Goal: Navigation & Orientation: Find specific page/section

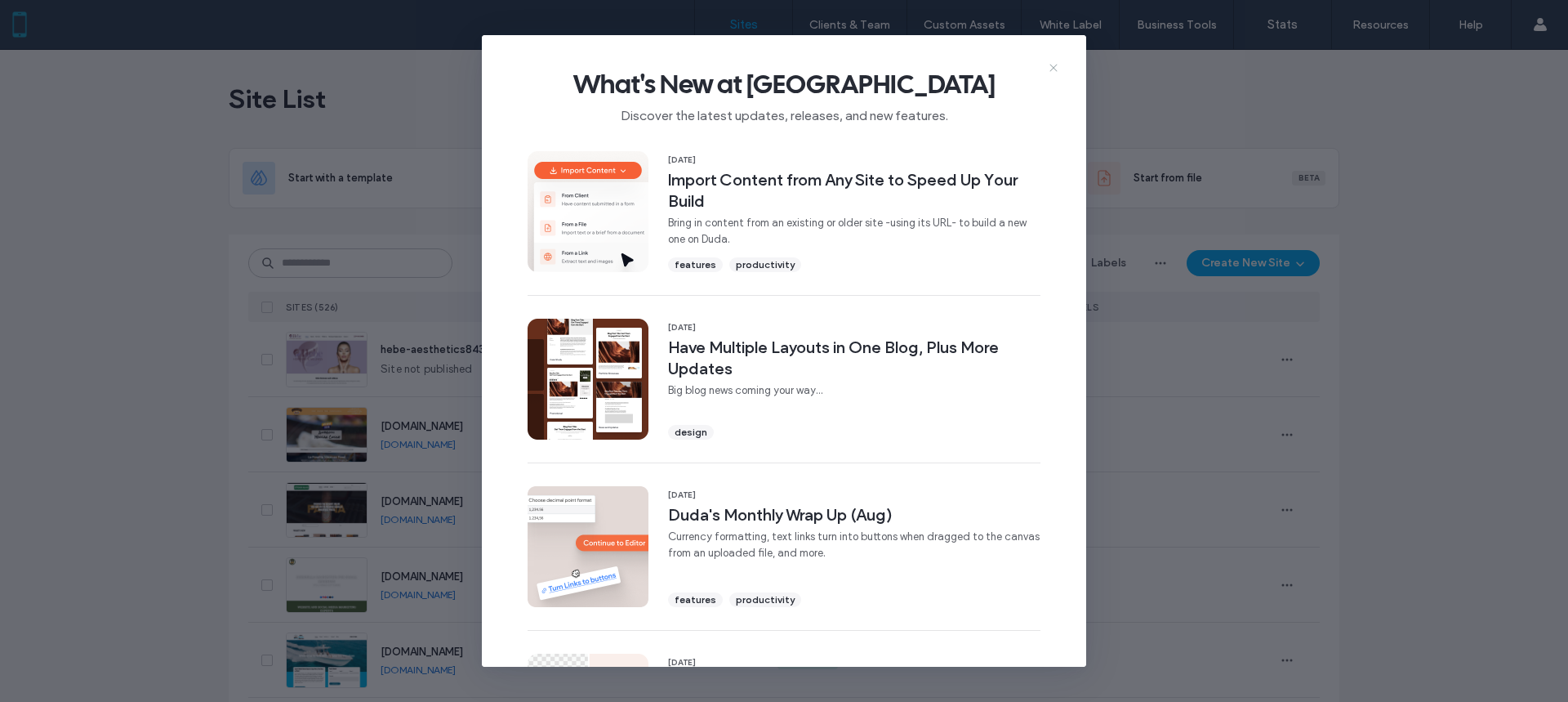
click at [1051, 71] on use at bounding box center [1053, 67] width 7 height 7
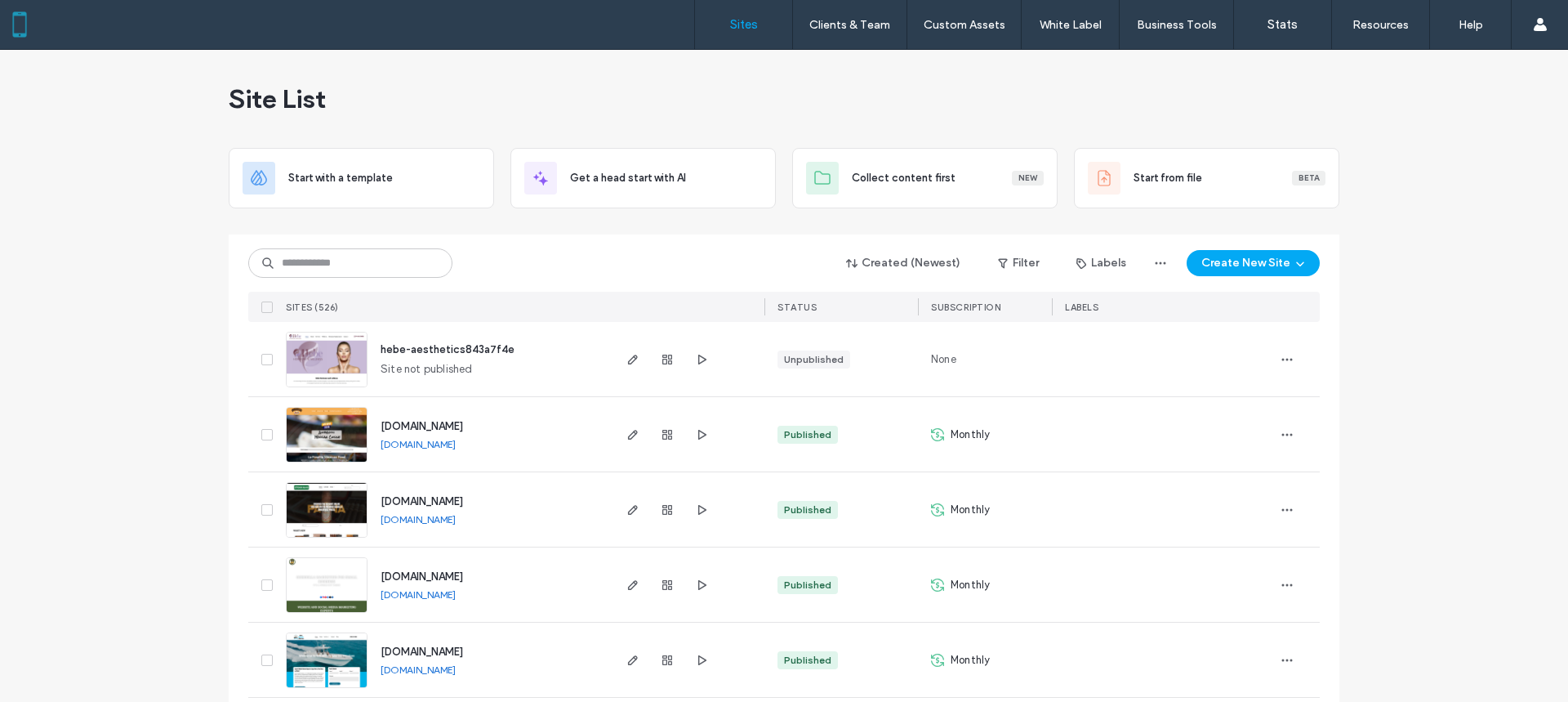
click at [423, 350] on span "hebe-aesthetics843a7f4e" at bounding box center [448, 350] width 134 height 12
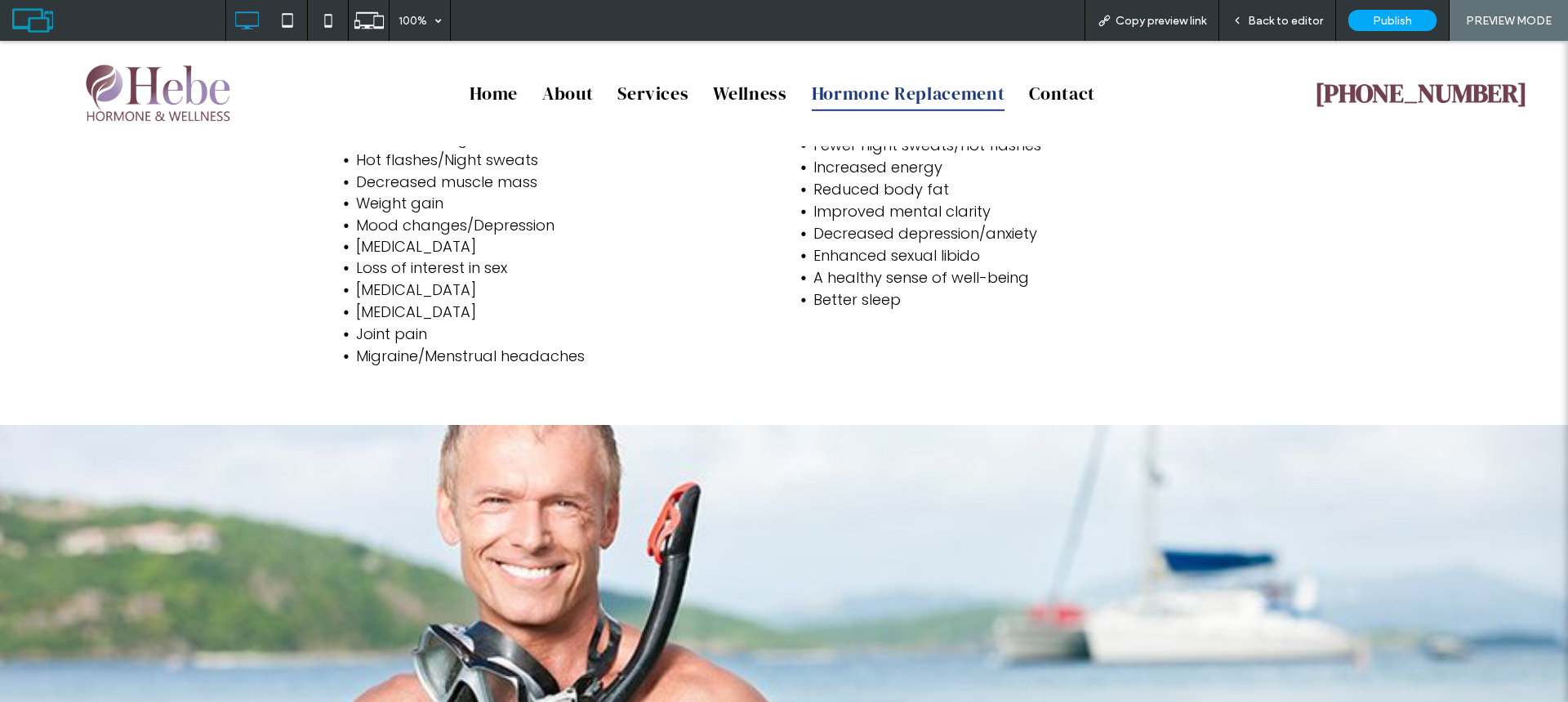
scroll to position [1241, 0]
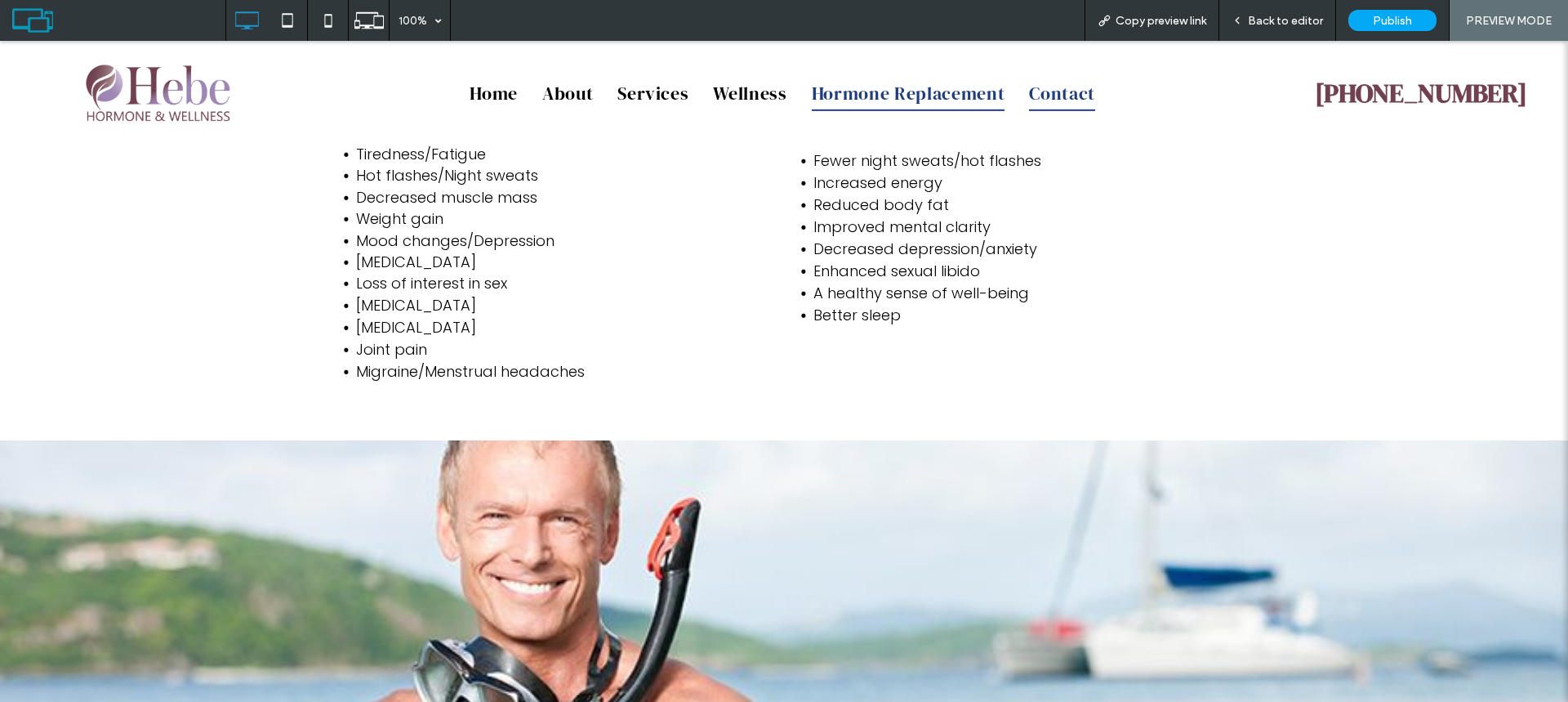
click at [1067, 99] on span "Contact" at bounding box center [1062, 93] width 66 height 35
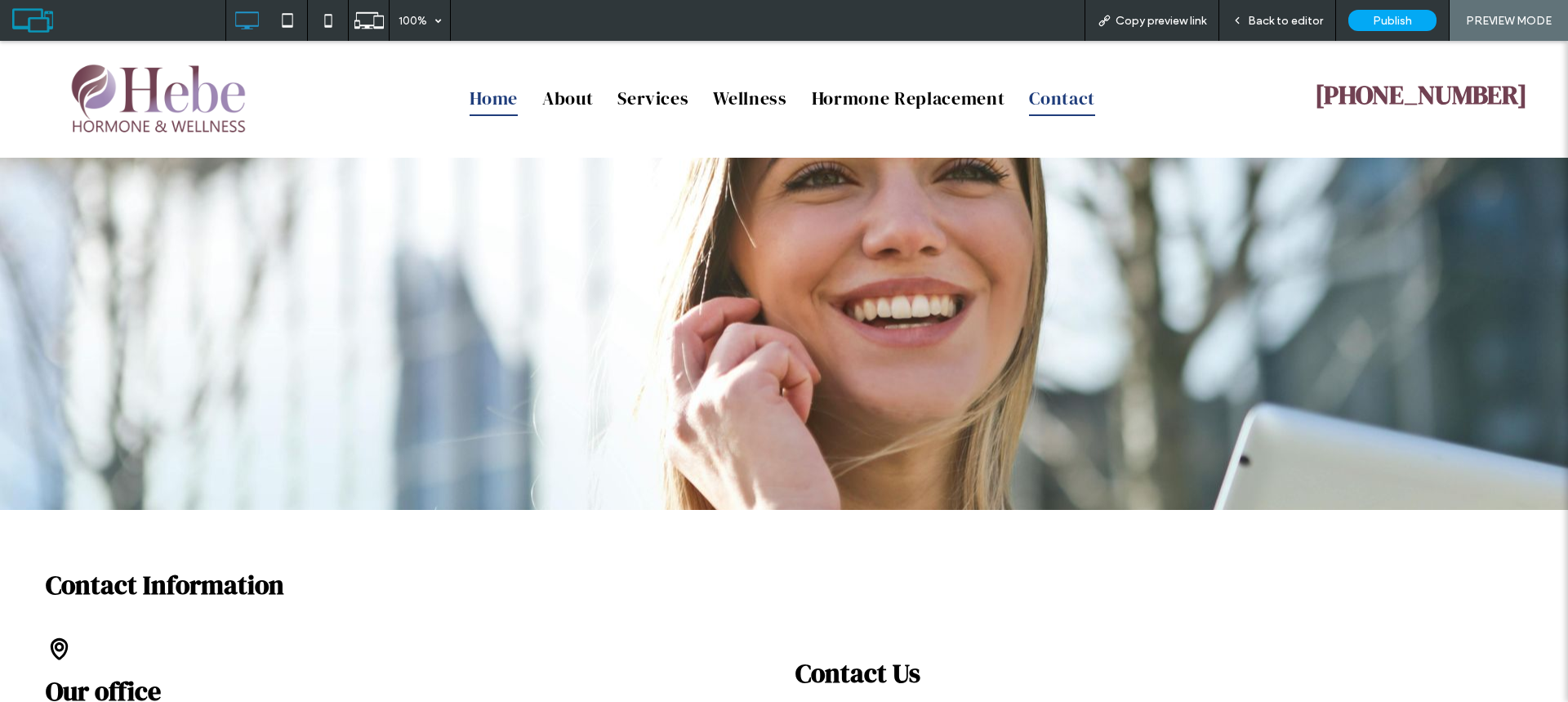
click at [487, 99] on span "Home" at bounding box center [493, 99] width 48 height 35
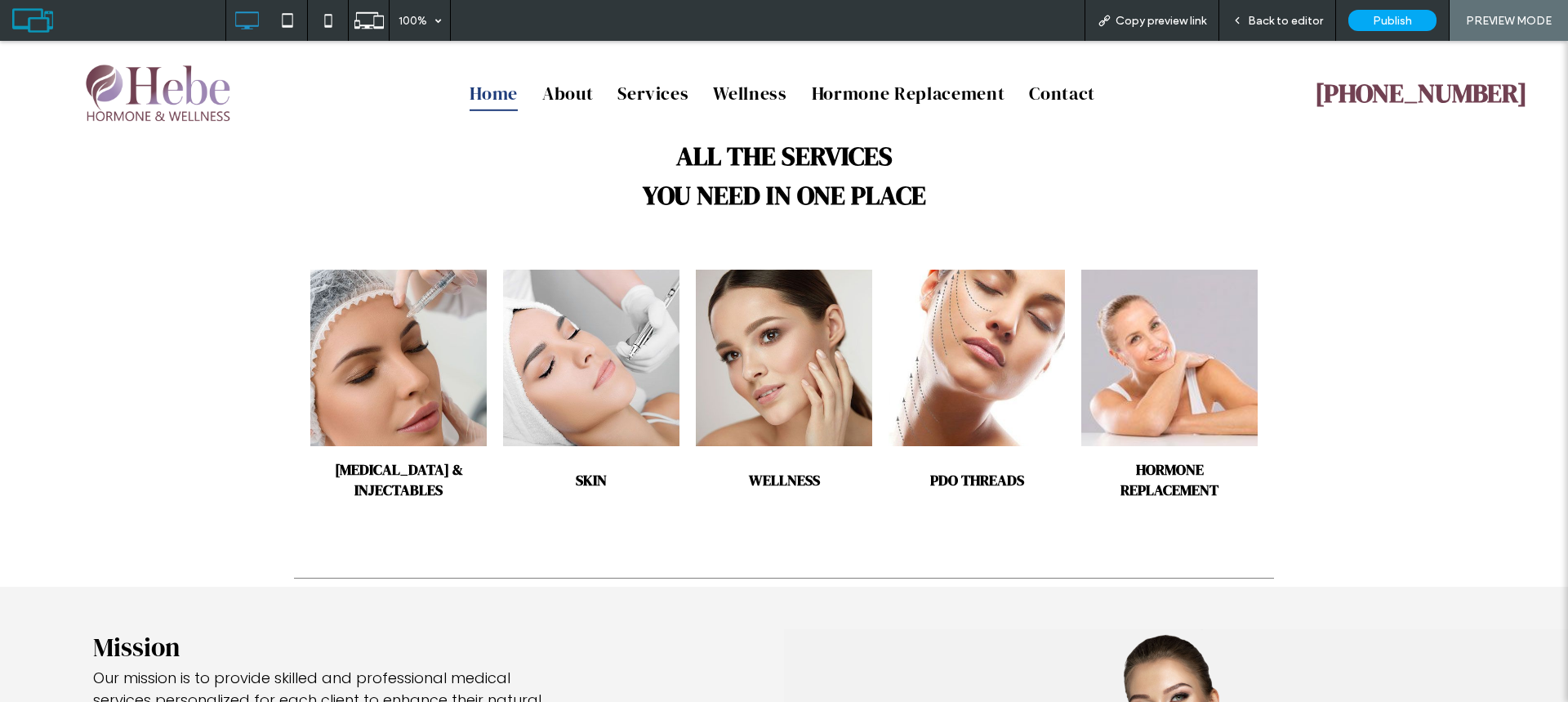
scroll to position [1716, 0]
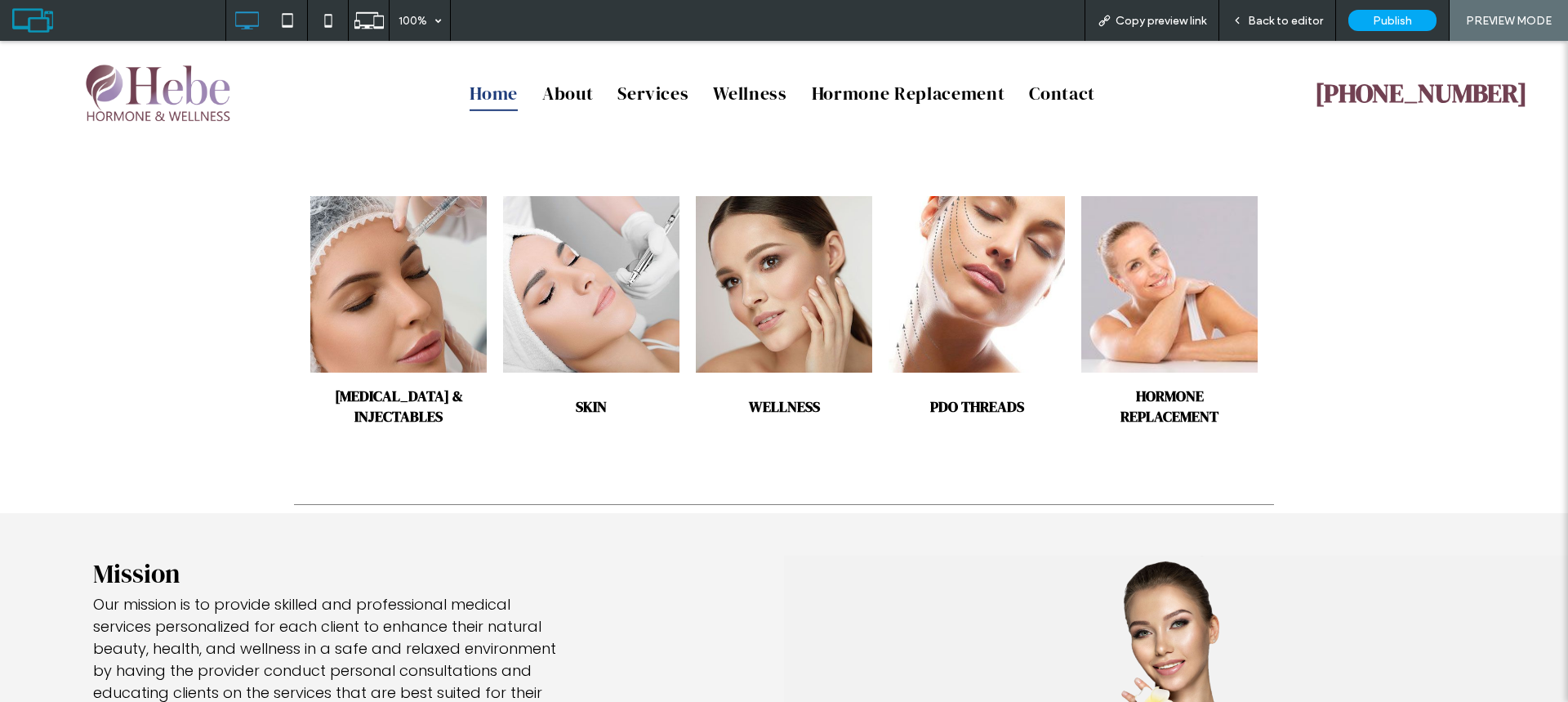
click at [371, 324] on link at bounding box center [399, 284] width 187 height 187
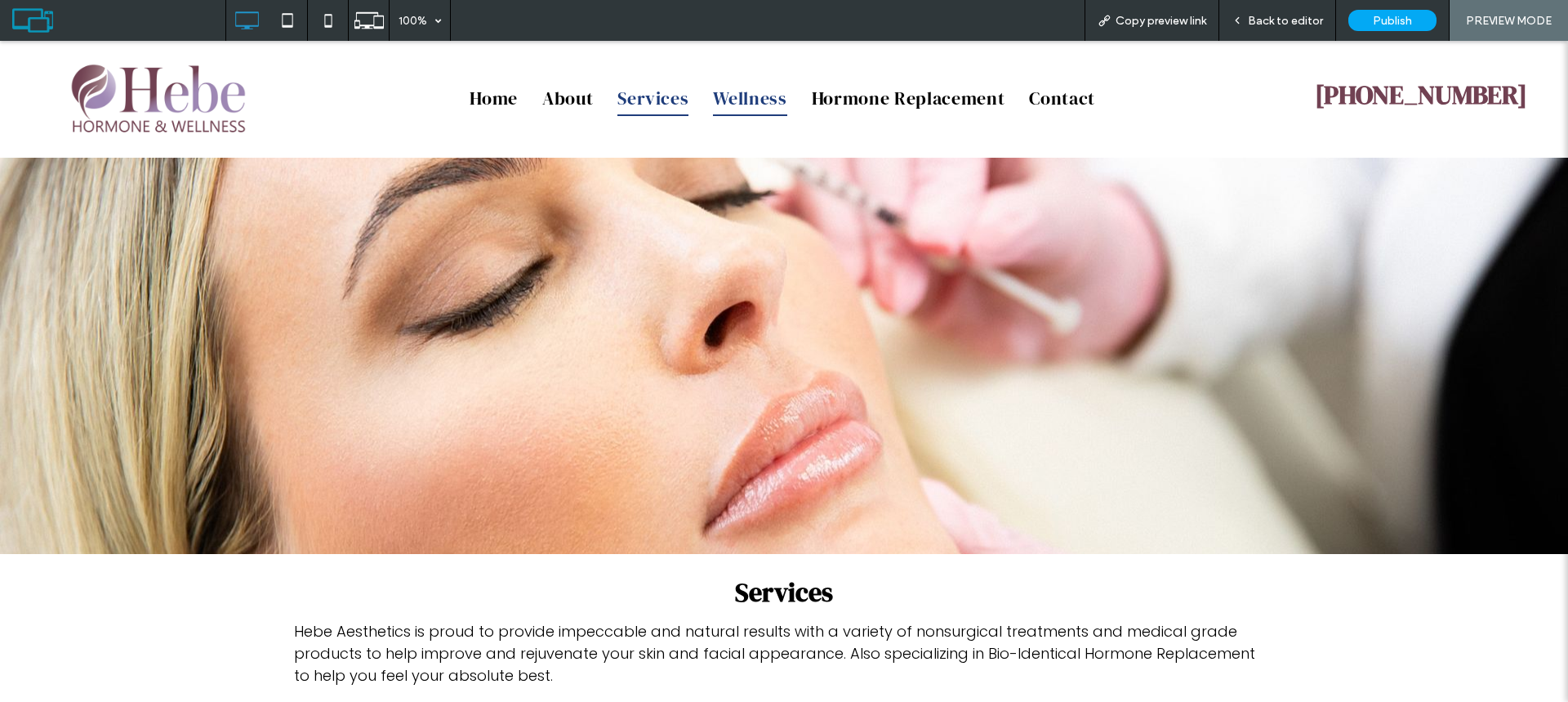
click at [743, 104] on span "Wellness" at bounding box center [750, 99] width 73 height 35
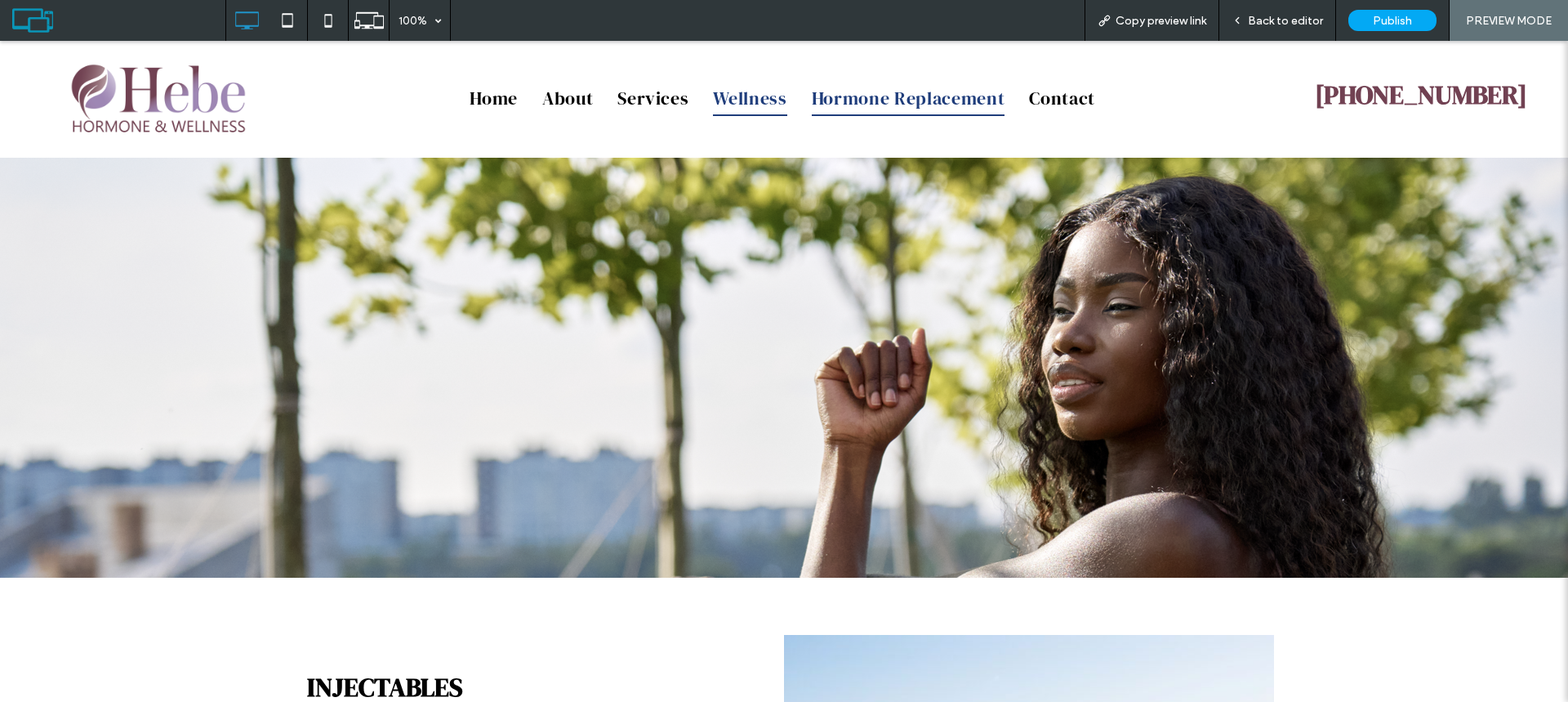
click at [872, 104] on span "Hormone Replacement" at bounding box center [909, 99] width 193 height 35
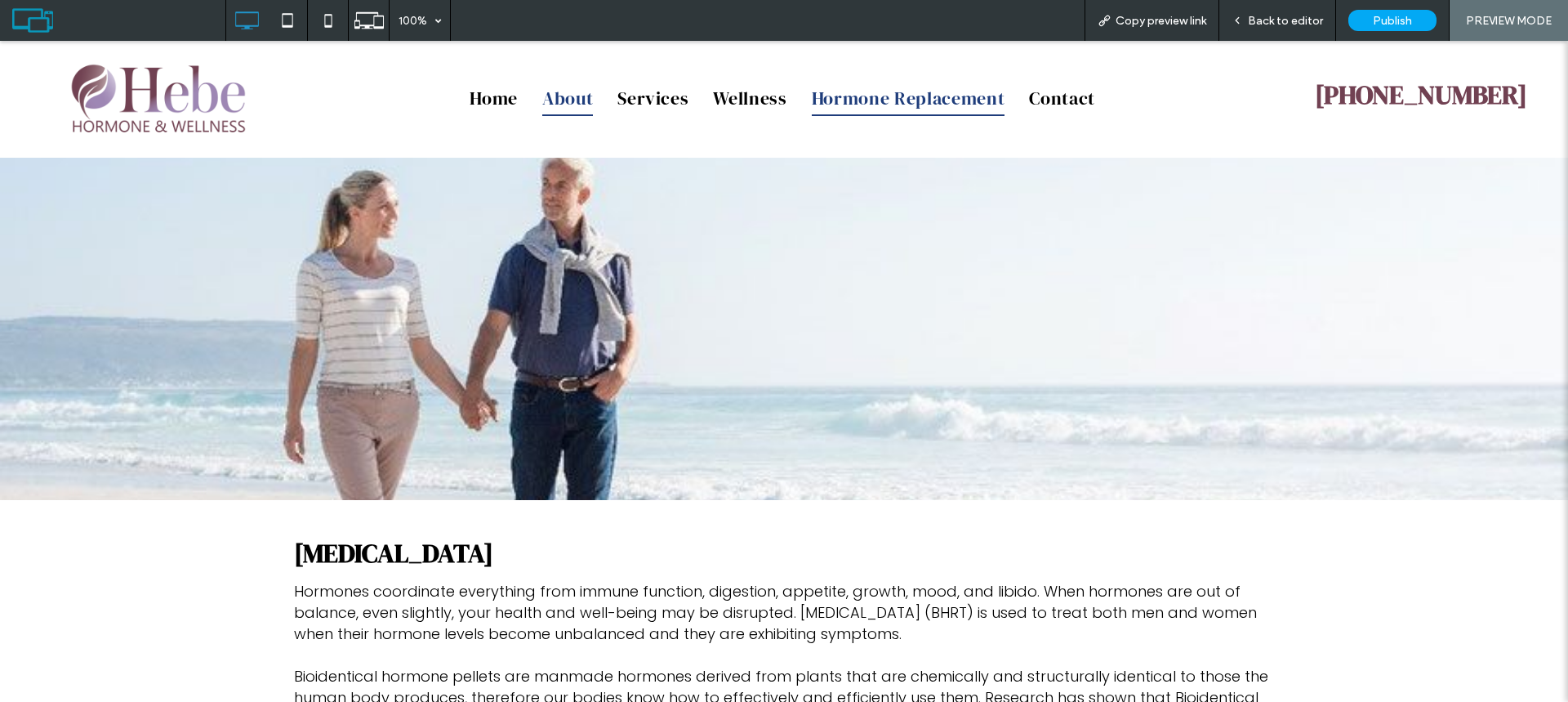
click at [562, 102] on span "About" at bounding box center [567, 99] width 51 height 35
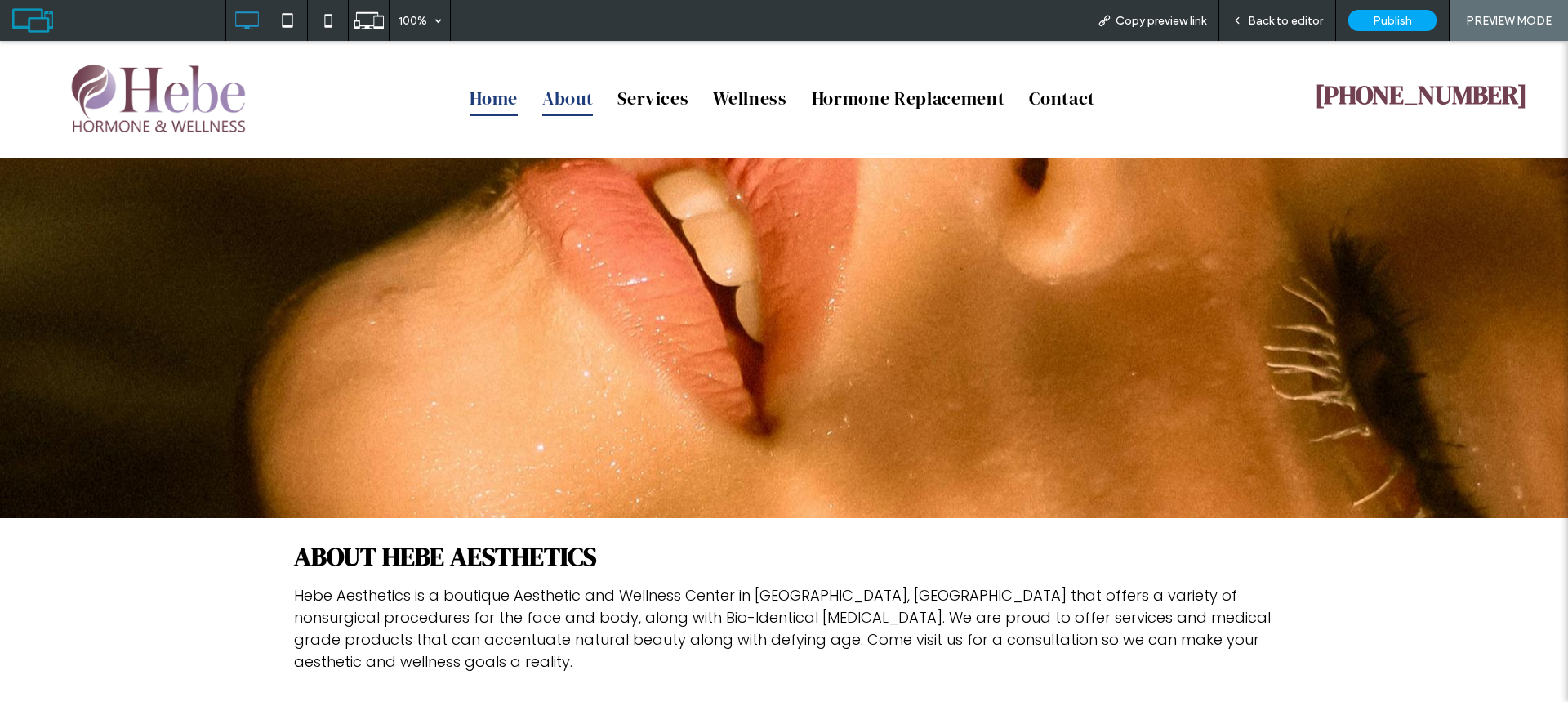
click at [492, 105] on span "Home" at bounding box center [493, 99] width 48 height 35
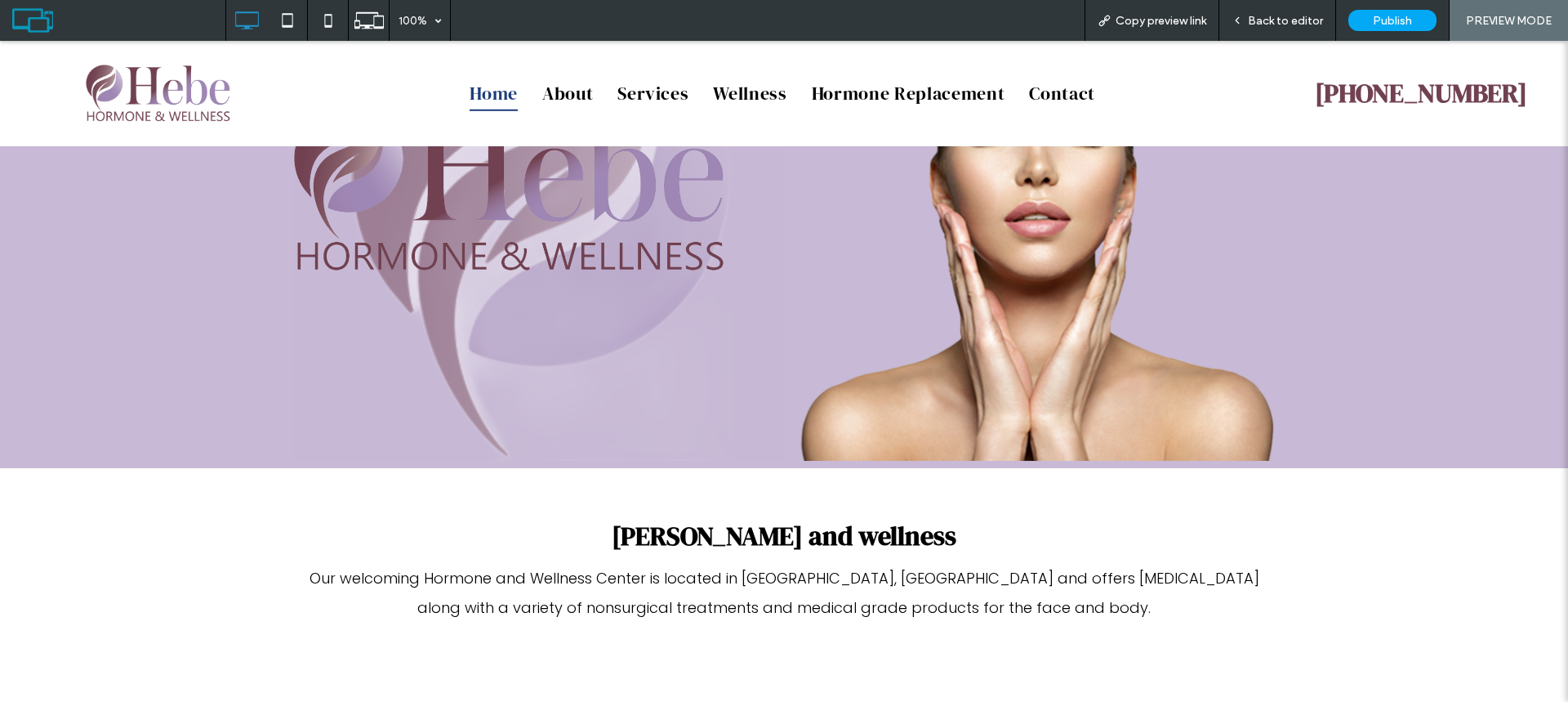
scroll to position [245, 0]
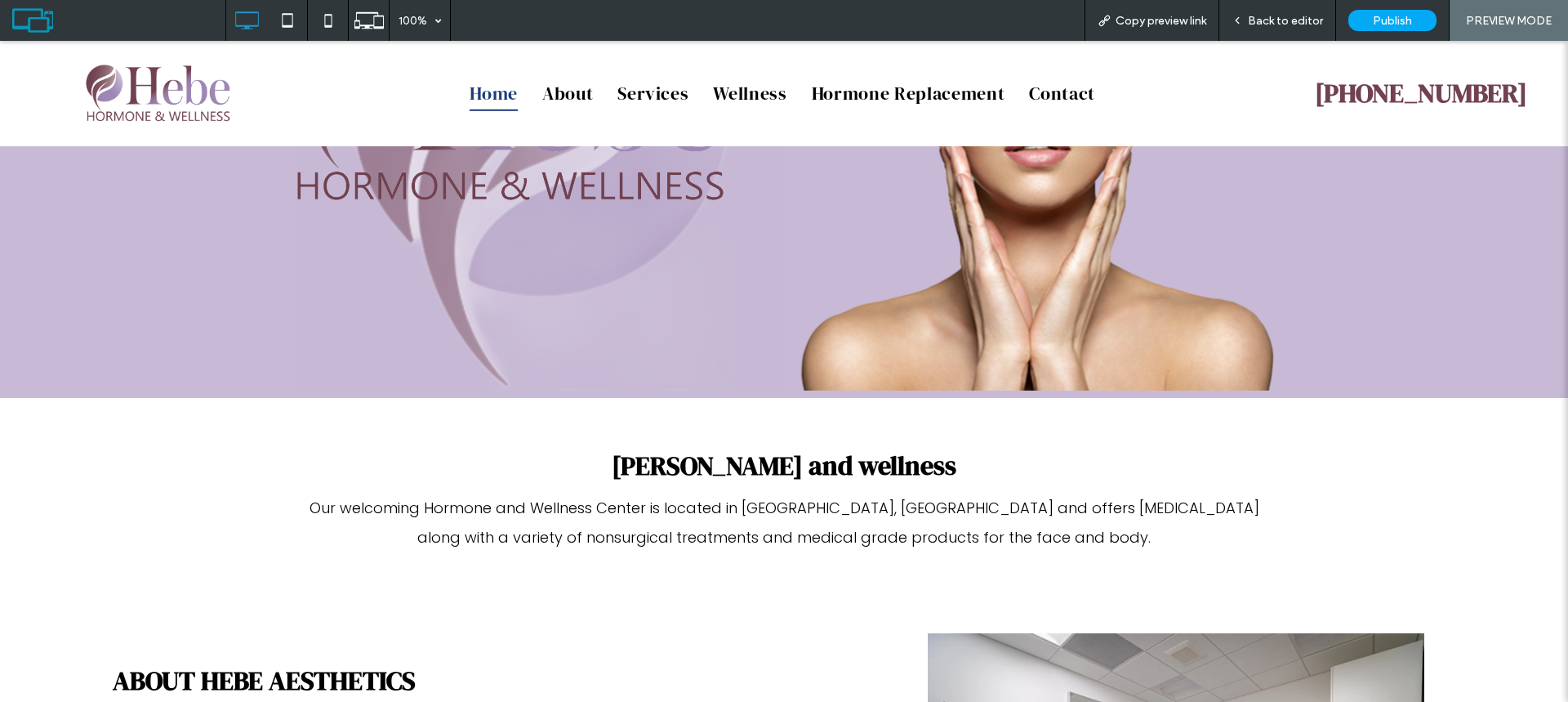
click at [1285, 20] on span "Back to editor" at bounding box center [1286, 21] width 75 height 14
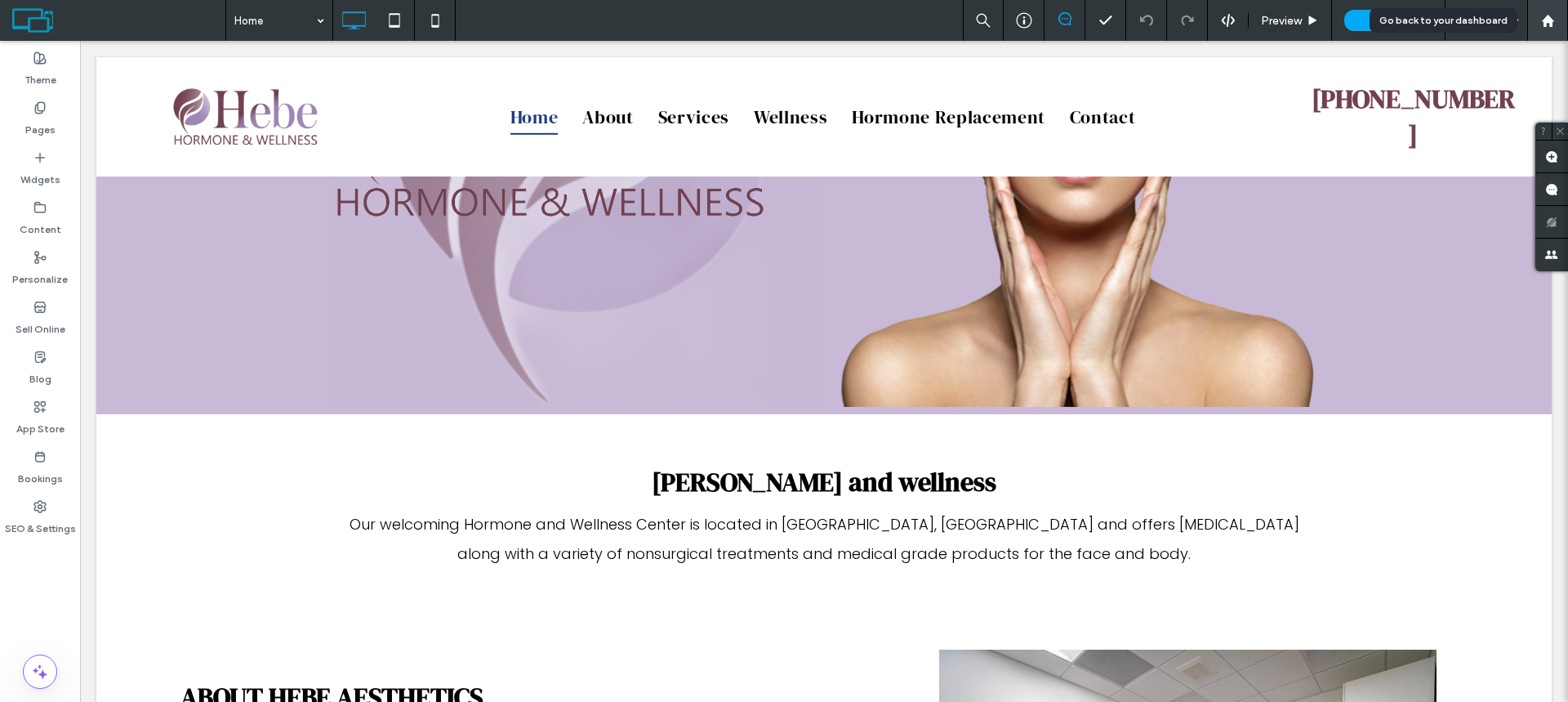
click at [1548, 23] on icon at bounding box center [1549, 21] width 14 height 14
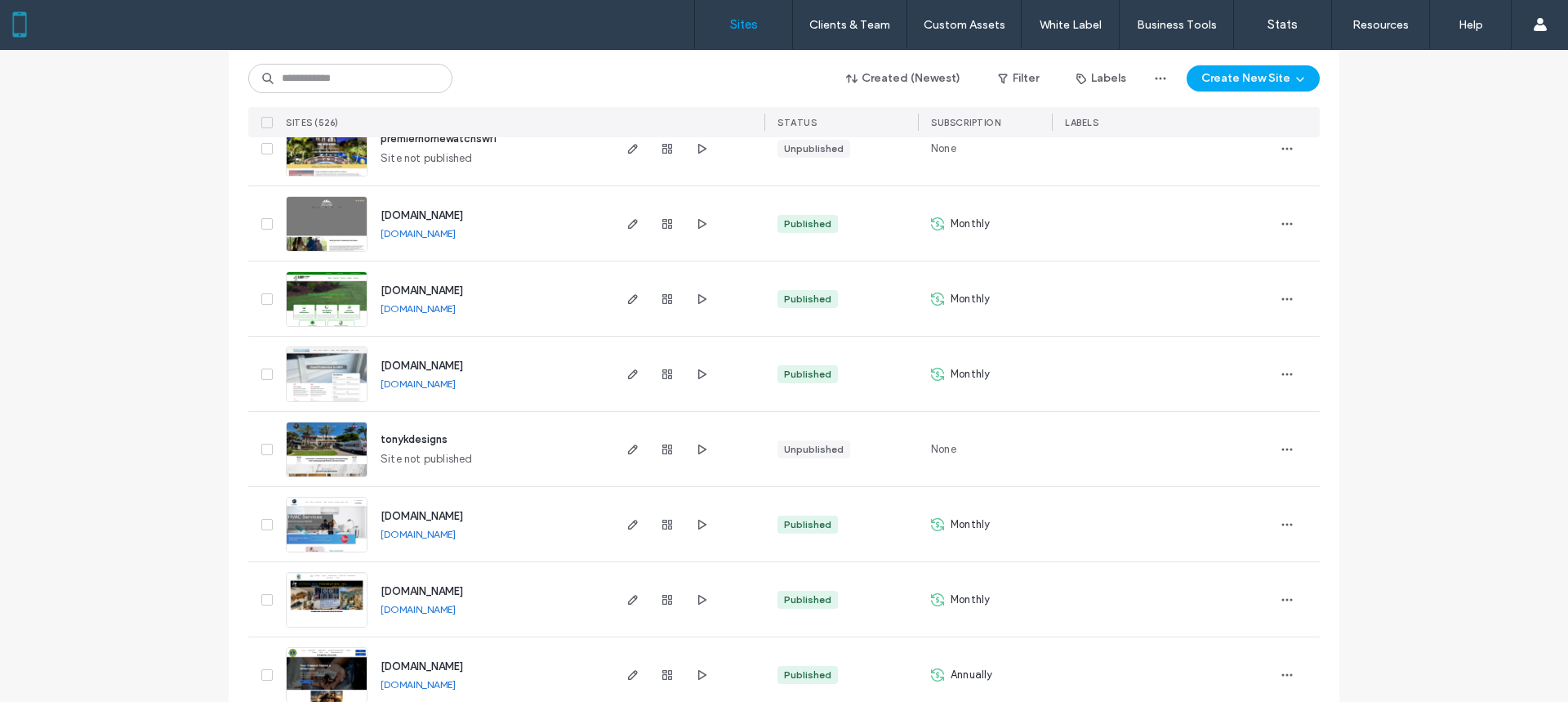
scroll to position [899, 0]
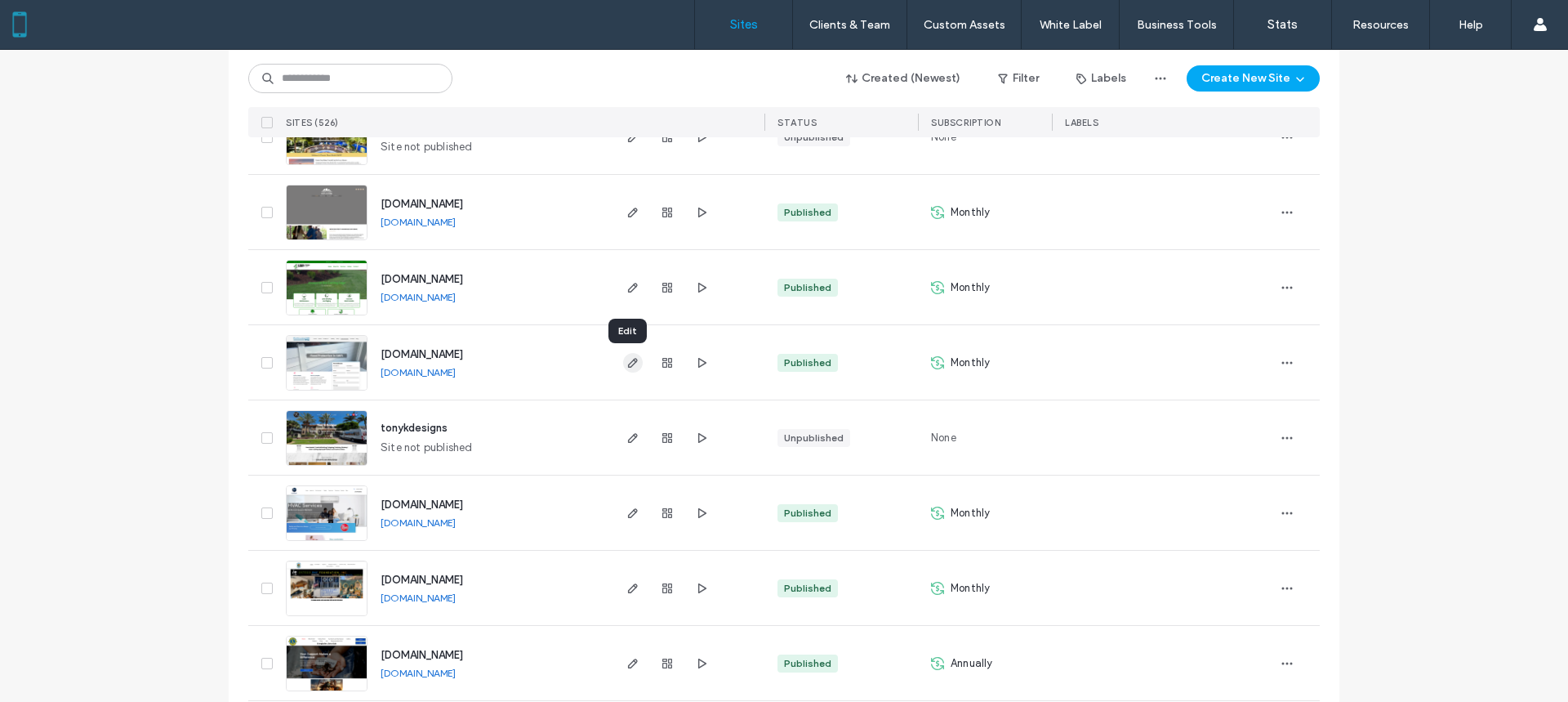
click at [628, 365] on use "button" at bounding box center [633, 363] width 10 height 10
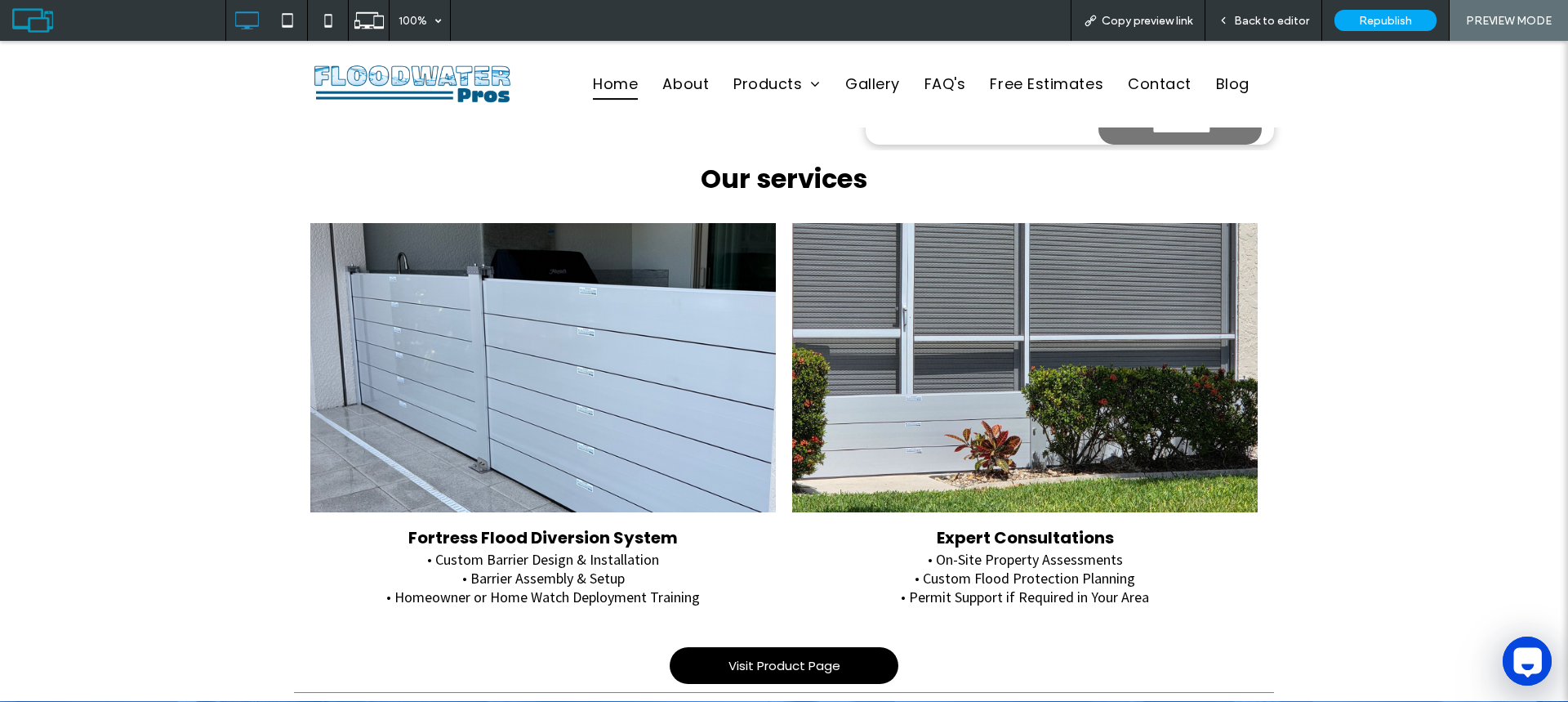
scroll to position [1144, 0]
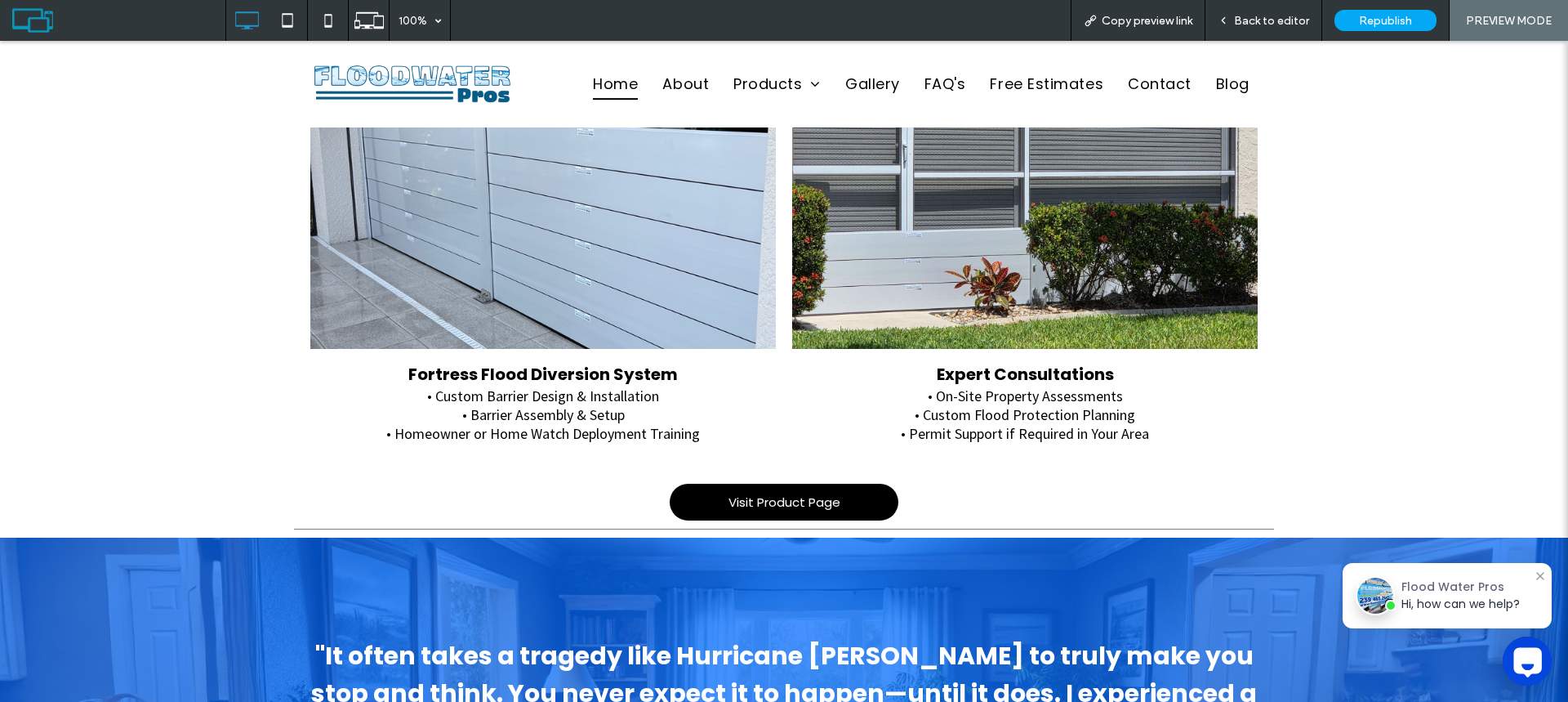
click at [1293, 22] on span "Back to editor" at bounding box center [1272, 21] width 75 height 14
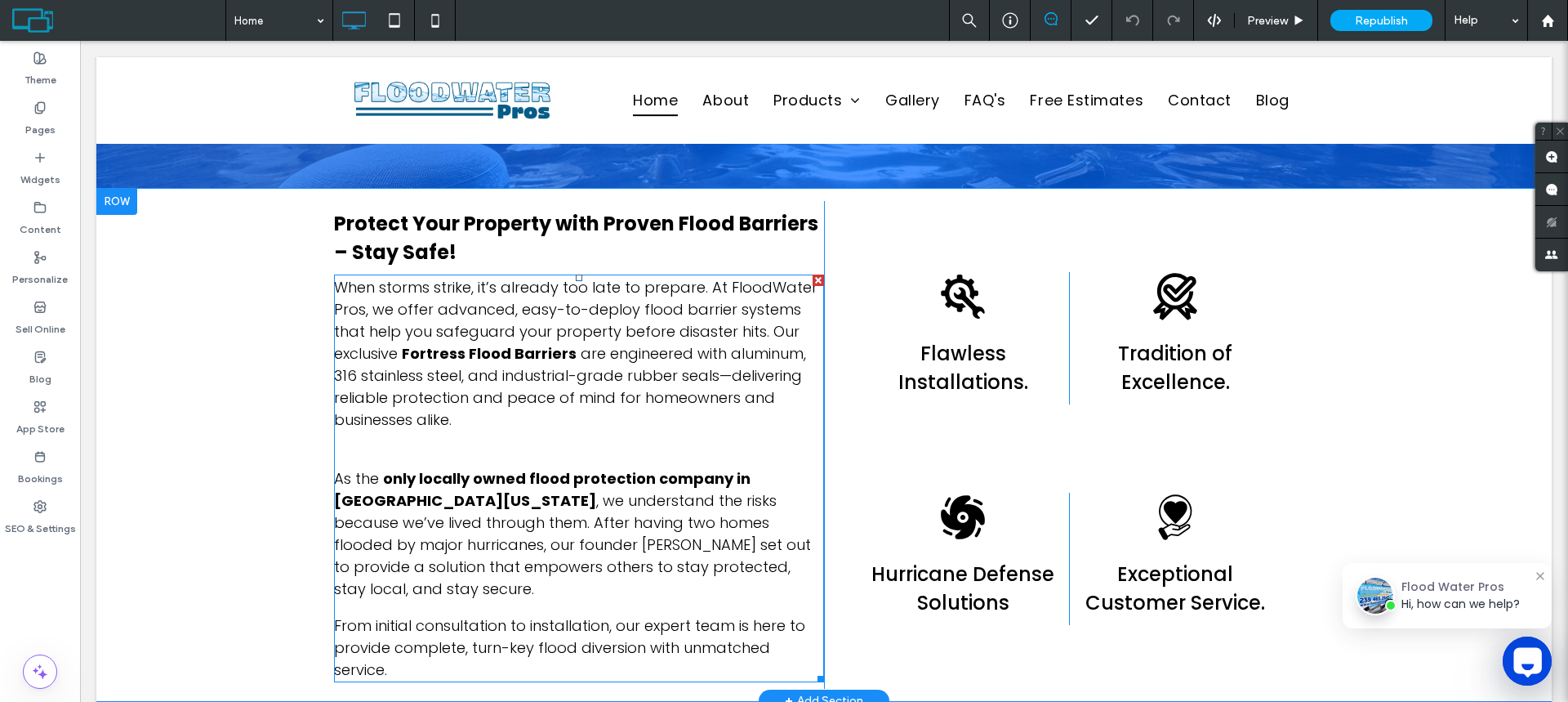
scroll to position [1873, 0]
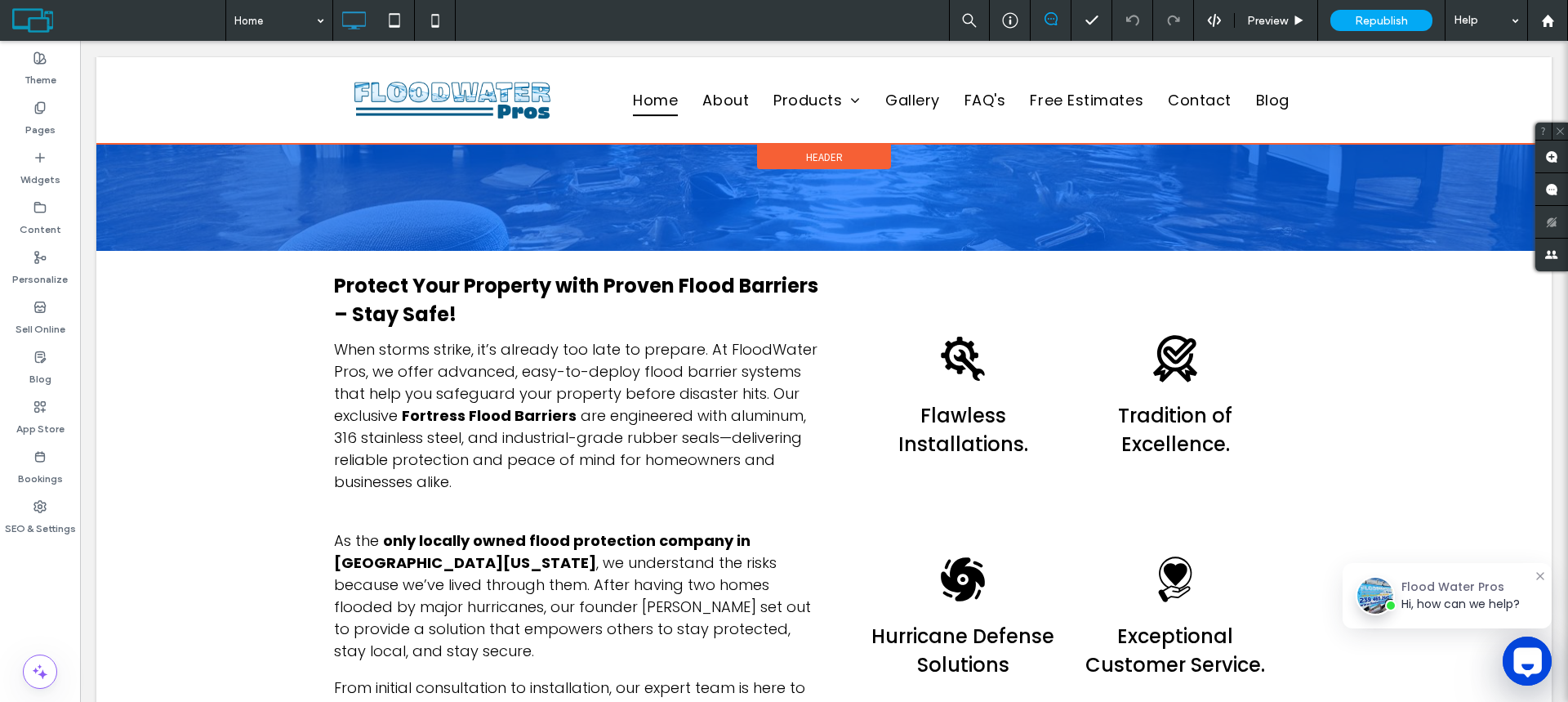
click at [728, 98] on div at bounding box center [825, 100] width 1456 height 86
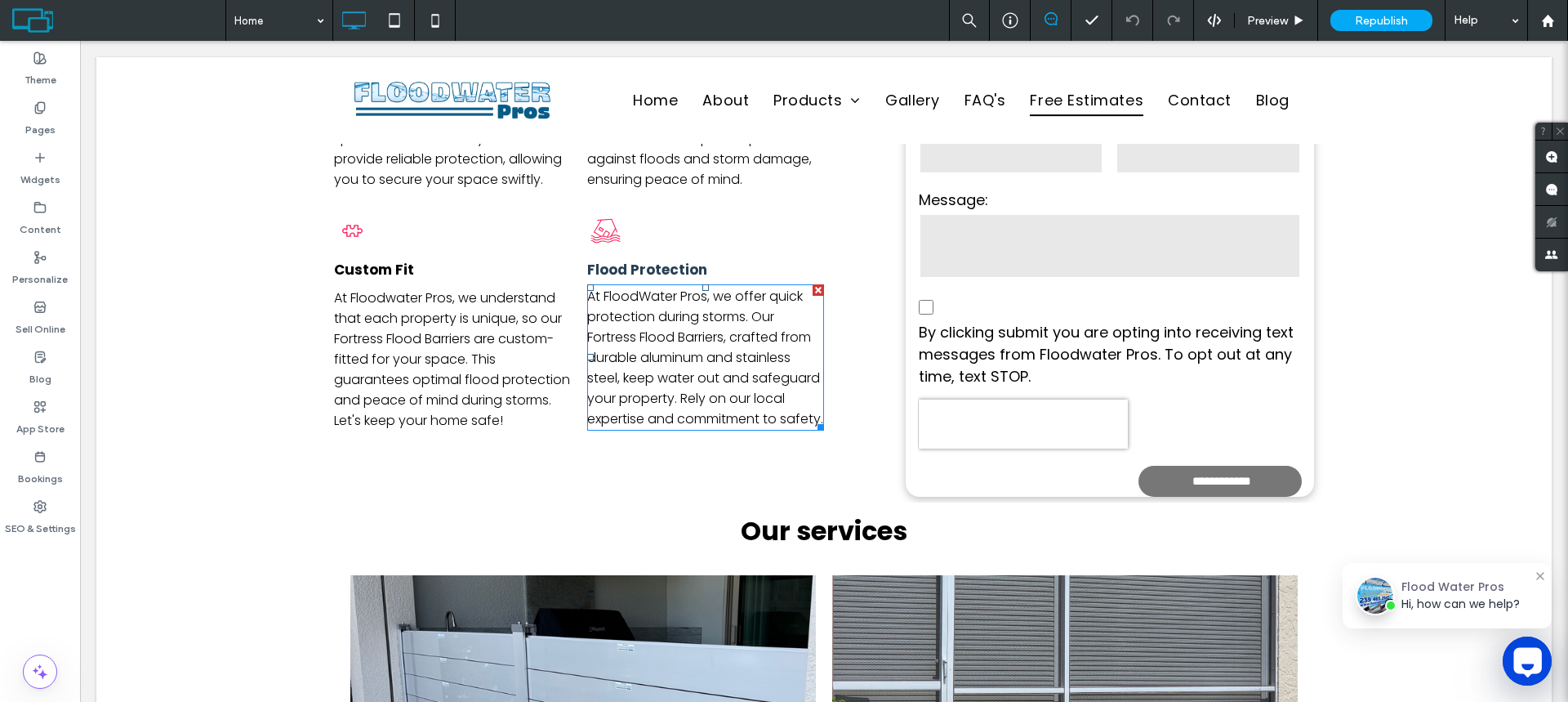
scroll to position [735, 0]
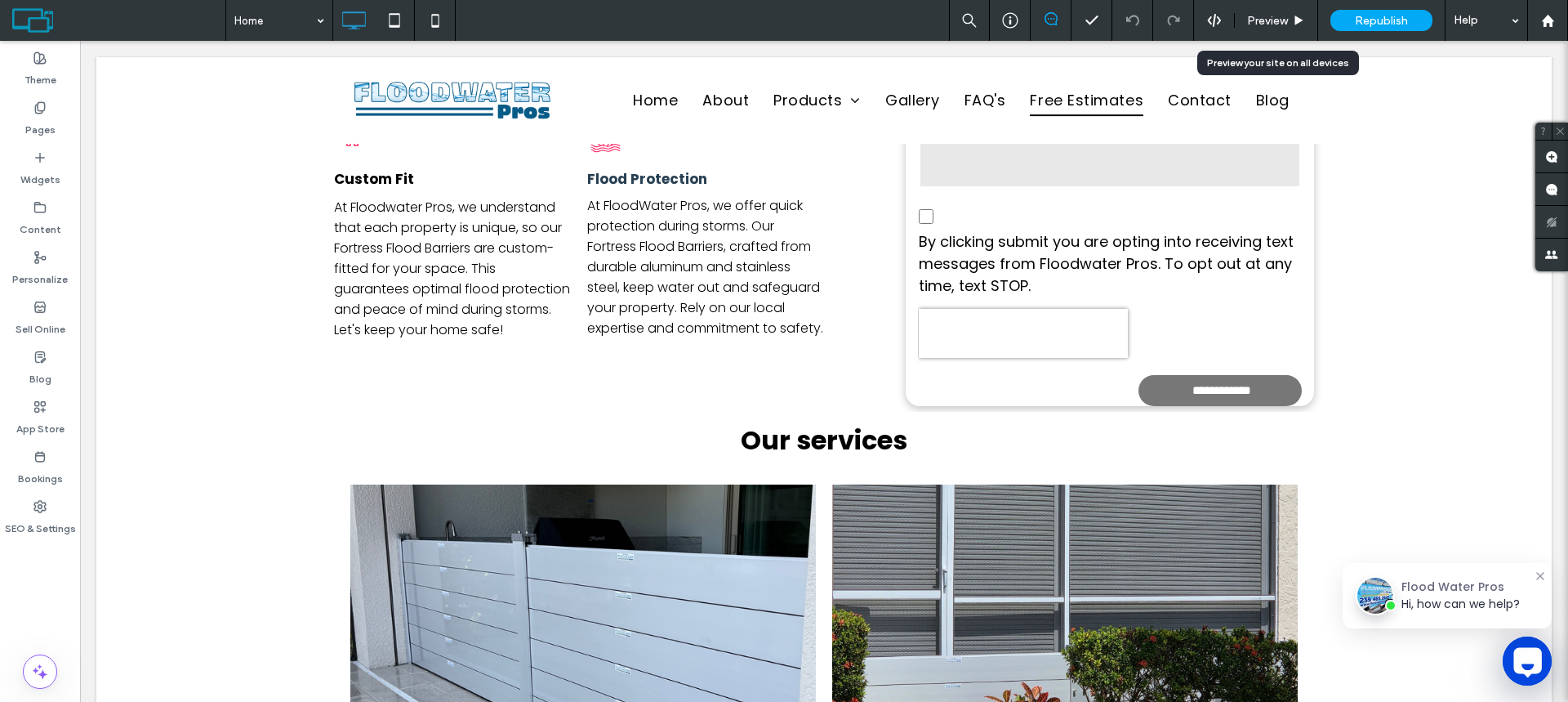
click at [1270, 21] on span "Preview" at bounding box center [1267, 21] width 41 height 14
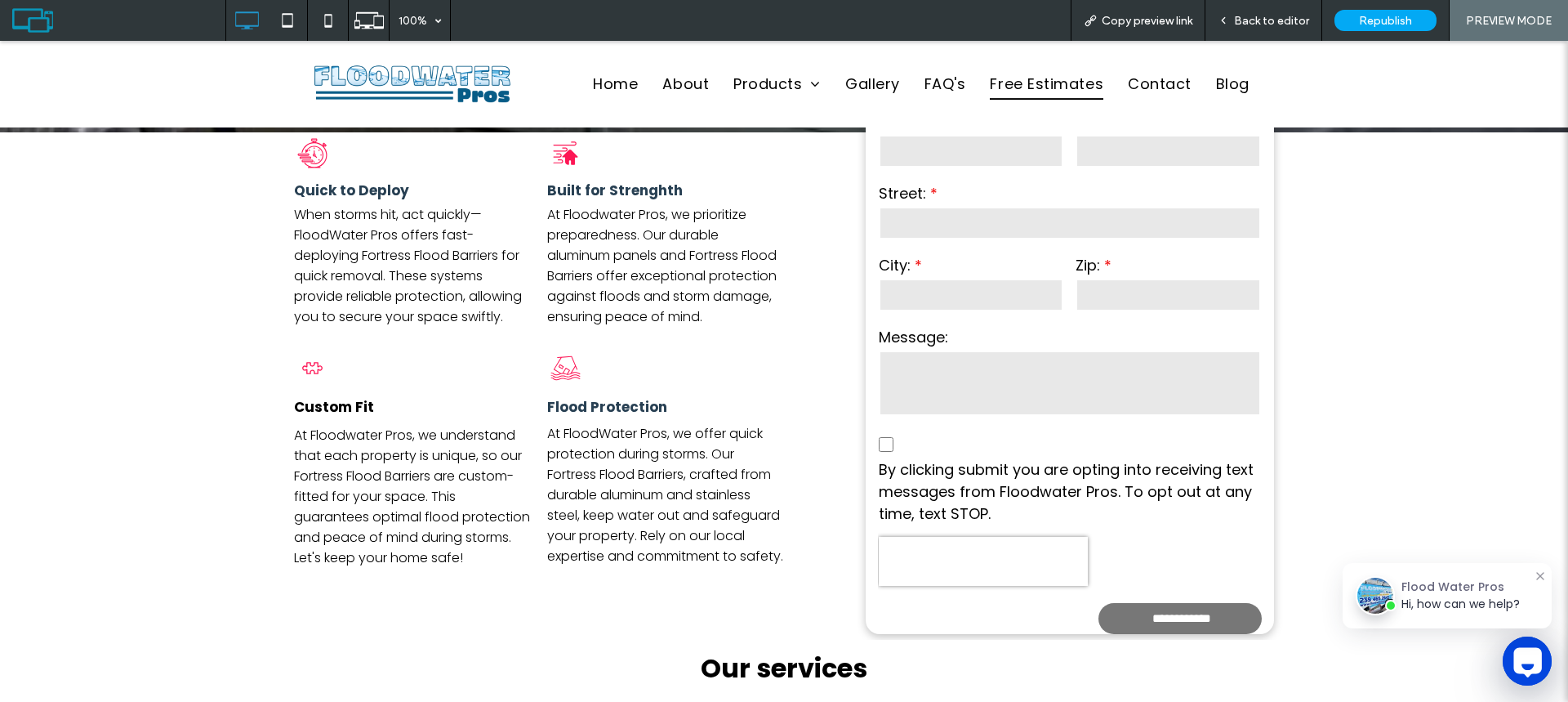
scroll to position [490, 0]
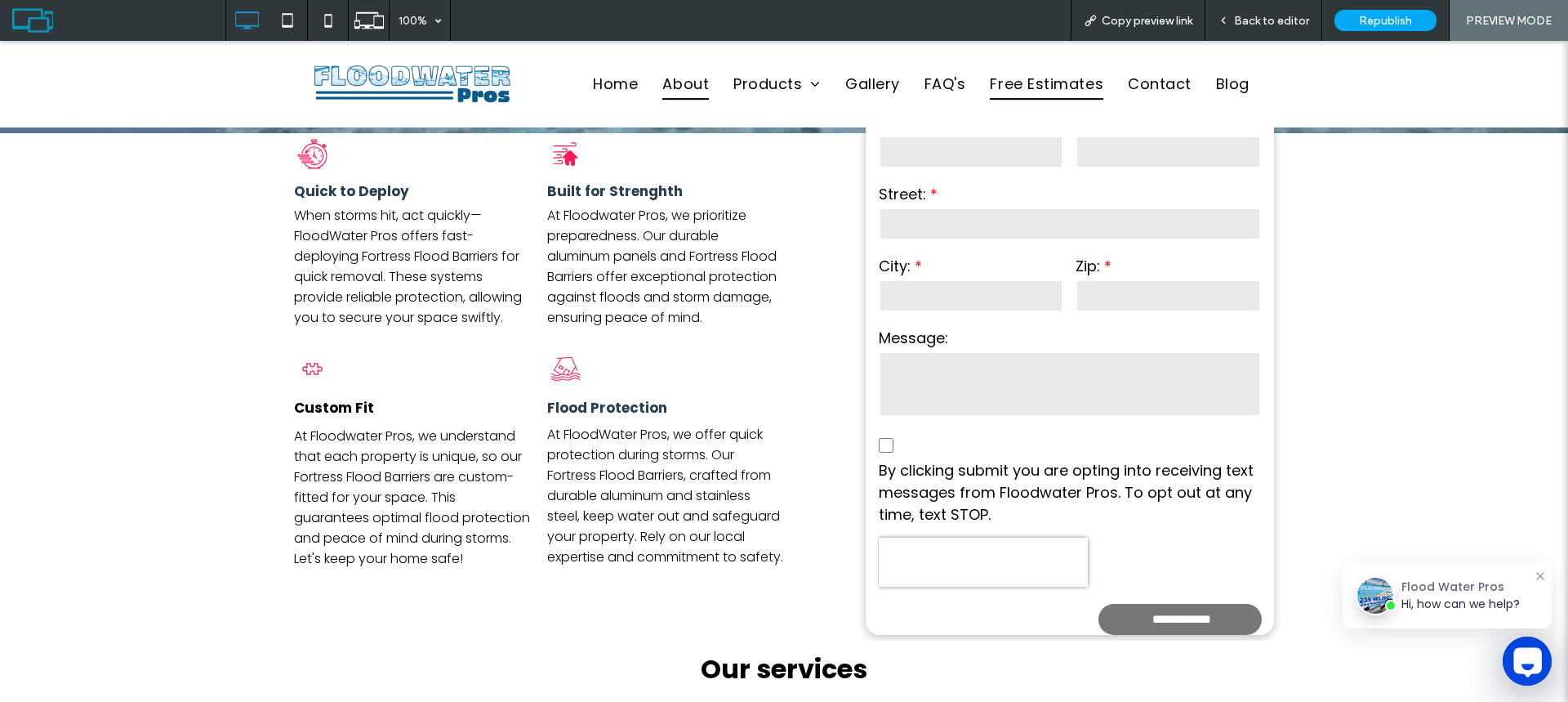
click at [691, 89] on span "About" at bounding box center [685, 85] width 46 height 31
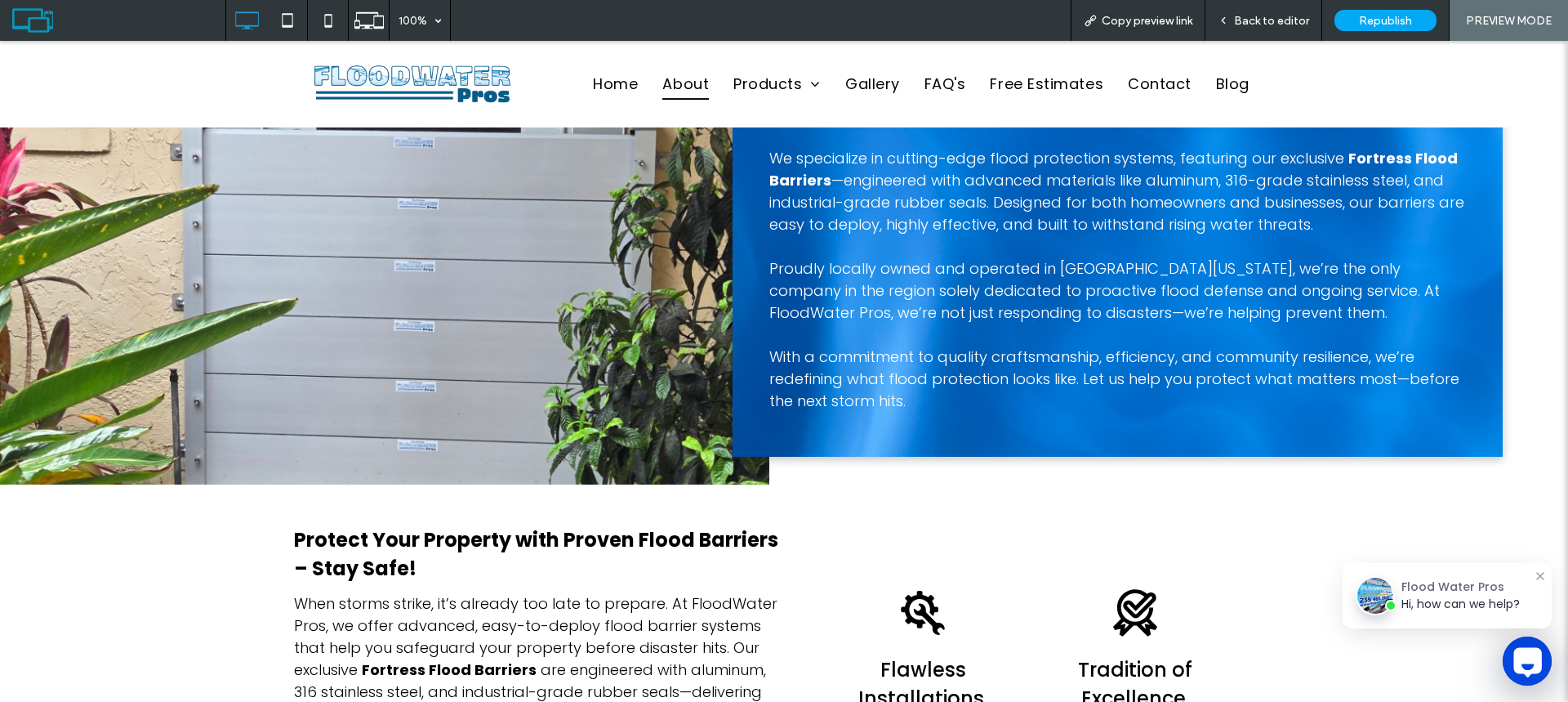
scroll to position [572, 0]
